Goal: Information Seeking & Learning: Learn about a topic

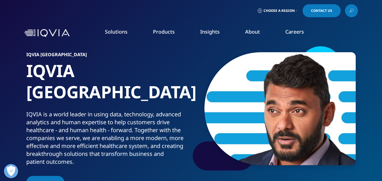
click at [121, 119] on link "Sustainability" at bounding box center [148, 119] width 93 height 6
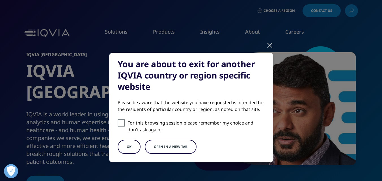
click at [269, 46] on div at bounding box center [270, 45] width 7 height 16
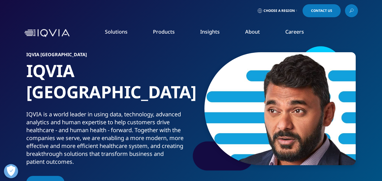
click at [120, 117] on link "Sustainability" at bounding box center [148, 119] width 93 height 6
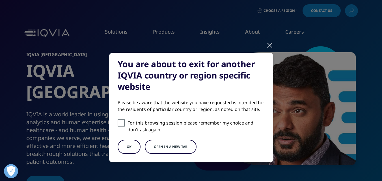
click at [126, 145] on button "OK" at bounding box center [129, 147] width 23 height 14
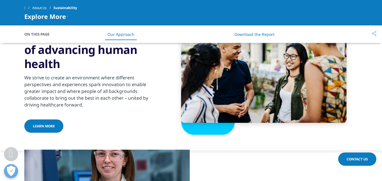
scroll to position [833, 0]
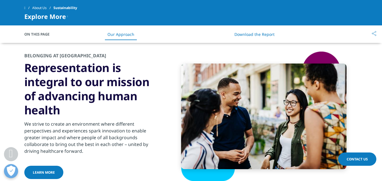
drag, startPoint x: 383, startPoint y: 12, endPoint x: 384, endPoint y: 68, distance: 55.7
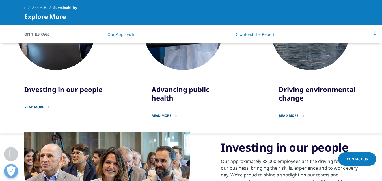
scroll to position [0, 0]
